Goal: Complete application form: Complete application form

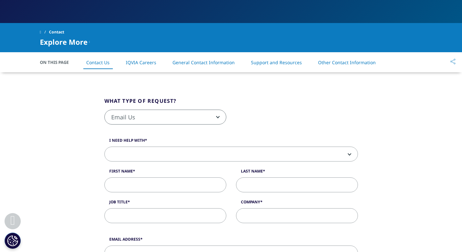
scroll to position [128, 0]
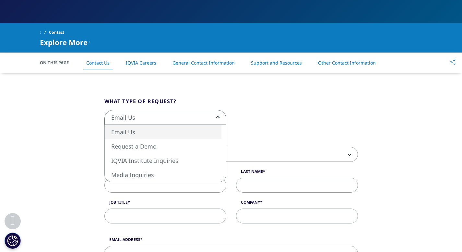
click at [219, 116] on span "Email Us" at bounding box center [165, 117] width 122 height 15
click at [209, 118] on span "Email Us" at bounding box center [165, 117] width 121 height 15
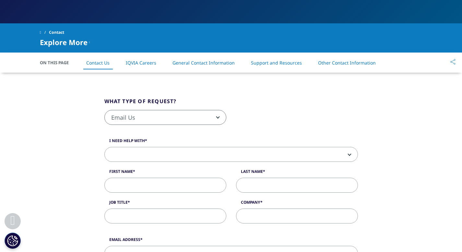
click at [348, 155] on span at bounding box center [231, 154] width 254 height 15
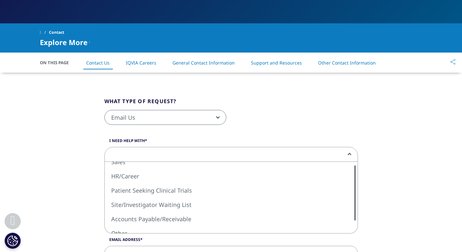
click at [357, 171] on div at bounding box center [355, 192] width 5 height 55
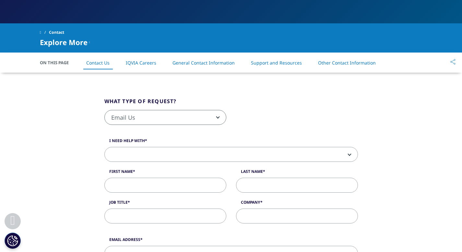
click at [171, 153] on span at bounding box center [231, 154] width 253 height 15
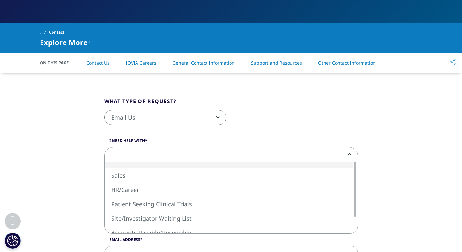
click at [348, 154] on b at bounding box center [348, 154] width 0 height 0
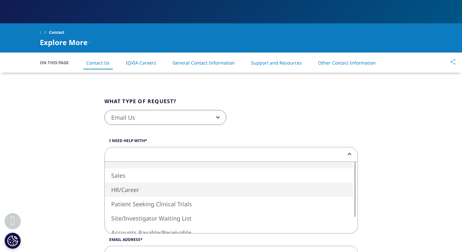
select select "HR/Career"
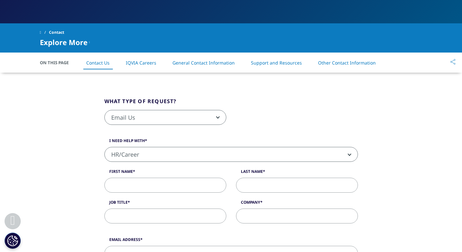
click at [176, 187] on input "First Name" at bounding box center [165, 185] width 122 height 15
type input "Judith"
type input "Campbell"
type input "Sidra Medicine"
type input "j.campbell4887@gmail.com"
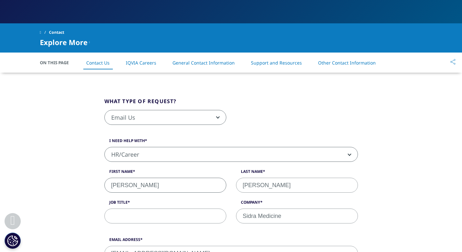
type input "07817285764"
select select "[GEOGRAPHIC_DATA]"
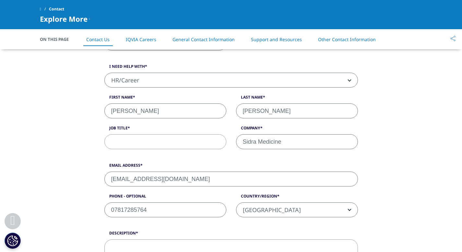
scroll to position [151, 0]
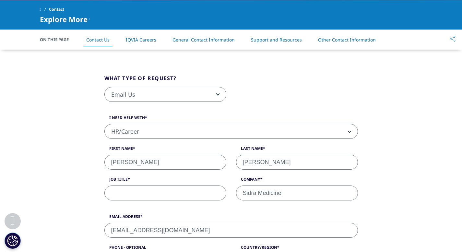
click at [124, 196] on input "Job Title" at bounding box center [165, 193] width 122 height 15
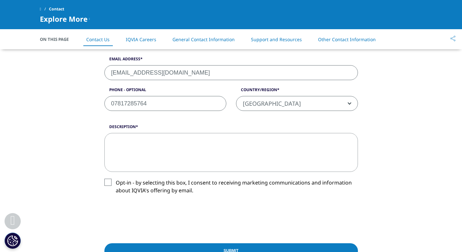
scroll to position [262, 0]
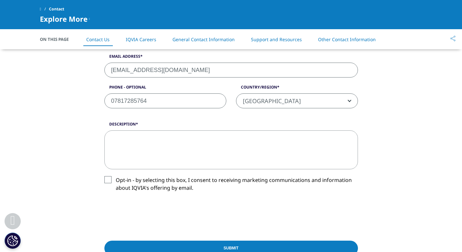
type input "Diabetes Specialist Nurse"
click at [120, 135] on textarea "Description" at bounding box center [231, 149] width 254 height 39
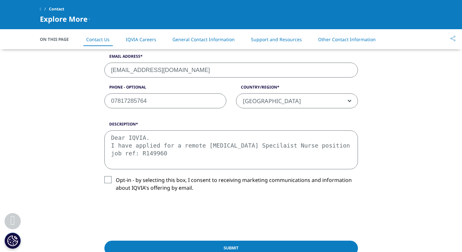
click at [251, 146] on textarea "Dear IQVIA. I have applied for a remote Diabetes Specilaist Nurse position job …" at bounding box center [231, 149] width 254 height 39
click at [145, 151] on textarea "Dear IQVIA. I have applied for a remote Diabetes Specilist Nurse position job r…" at bounding box center [231, 149] width 254 height 39
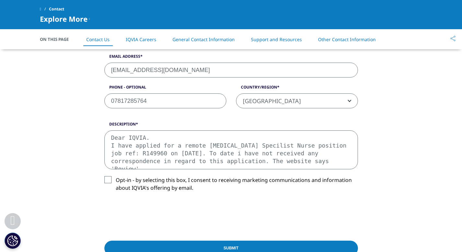
scroll to position [3, 0]
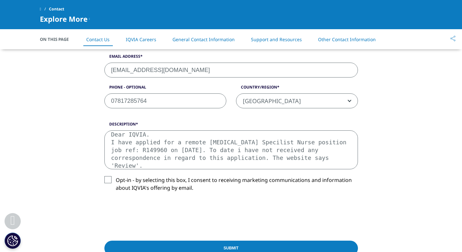
click at [131, 142] on textarea "Dear IQVIA. I have applied for a remote Diabetes Specilist Nurse position job r…" at bounding box center [231, 149] width 254 height 39
click at [230, 142] on textarea "Dear IQVIA. I applied for a remote Diabetes Specilist Nurse position job ref: R…" at bounding box center [231, 149] width 254 height 39
click at [348, 141] on textarea "Dear IQVIA. I applied for a remote Diabetes Specialist Nurse position job ref: …" at bounding box center [231, 149] width 254 height 39
type textarea "Dear IQVIA. I applied for a remote Diabetes Specialist Nurse position job ref: …"
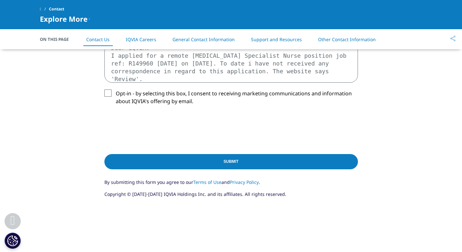
click at [237, 160] on input "Submit" at bounding box center [231, 161] width 254 height 15
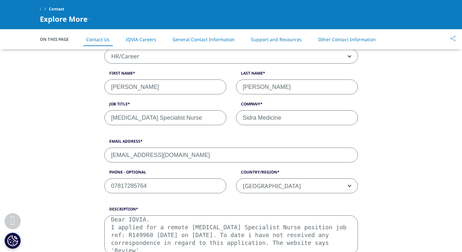
scroll to position [176, 0]
